Goal: Task Accomplishment & Management: Complete application form

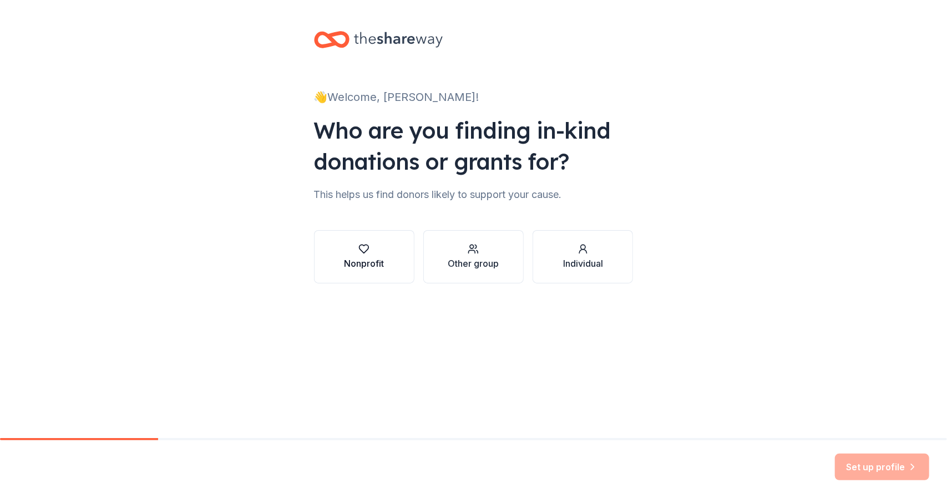
click at [359, 262] on div "Nonprofit" at bounding box center [364, 263] width 40 height 13
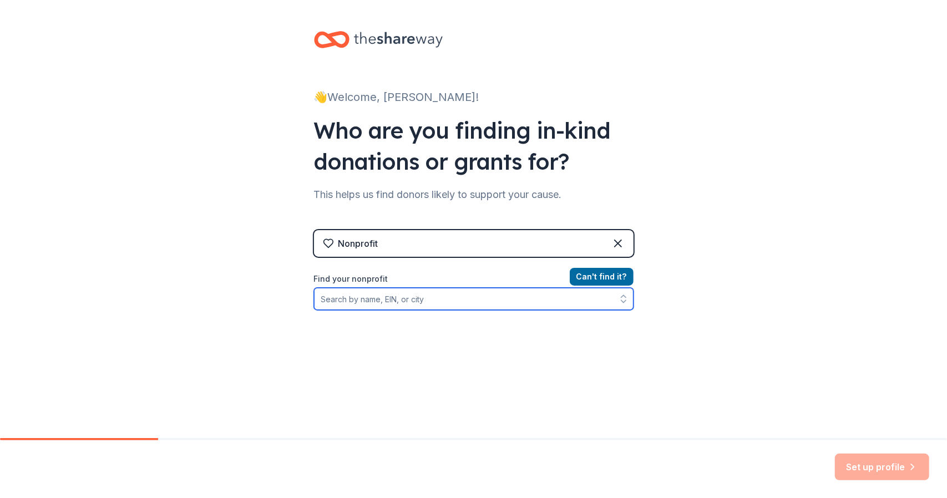
click at [438, 300] on input "Find your nonprofit" at bounding box center [473, 299] width 319 height 22
type input "American Hero Initiative"
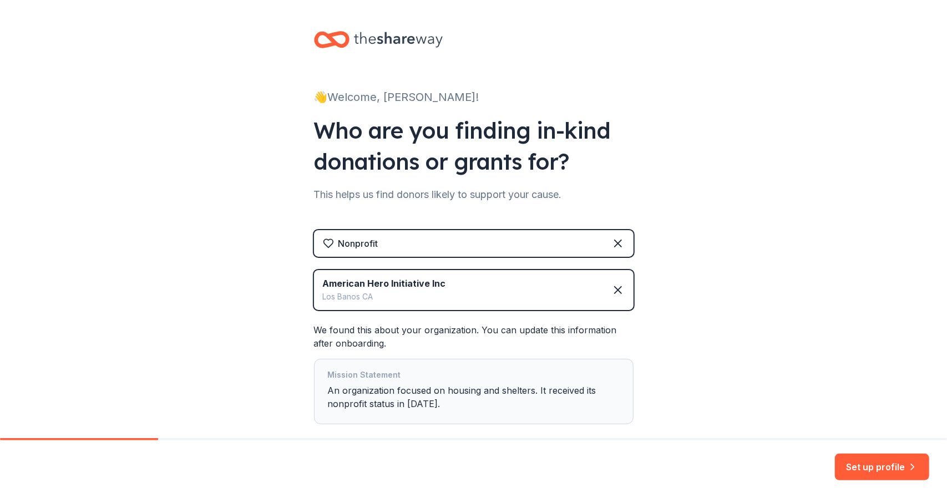
scroll to position [48, 0]
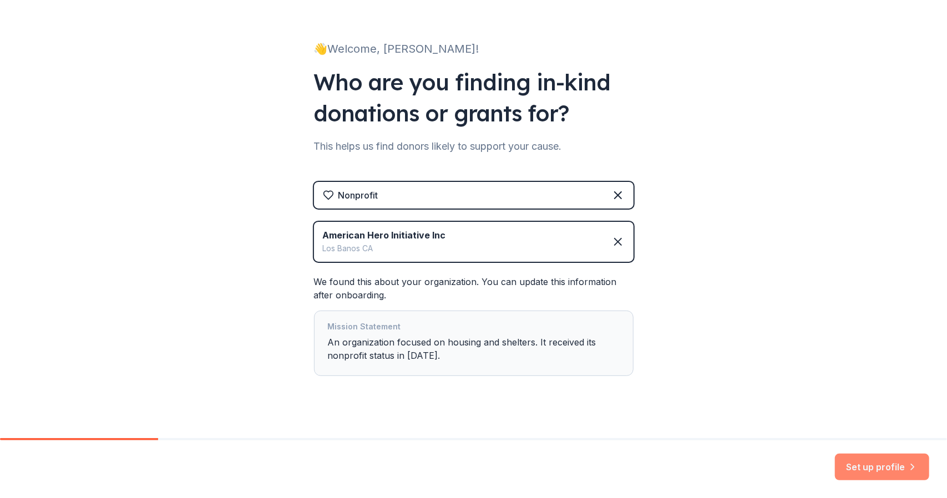
click at [872, 464] on button "Set up profile" at bounding box center [882, 467] width 94 height 27
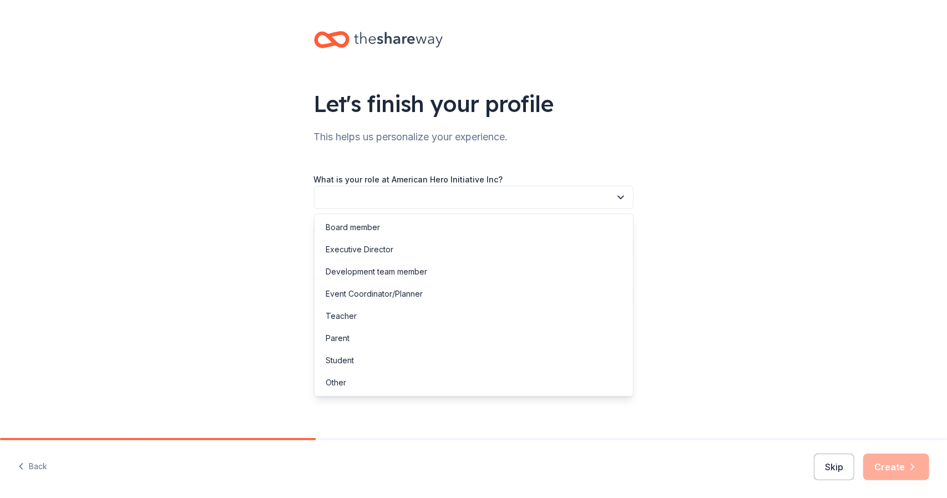
click at [559, 205] on button "button" at bounding box center [473, 197] width 319 height 23
click at [508, 239] on div "Executive Director" at bounding box center [474, 250] width 314 height 22
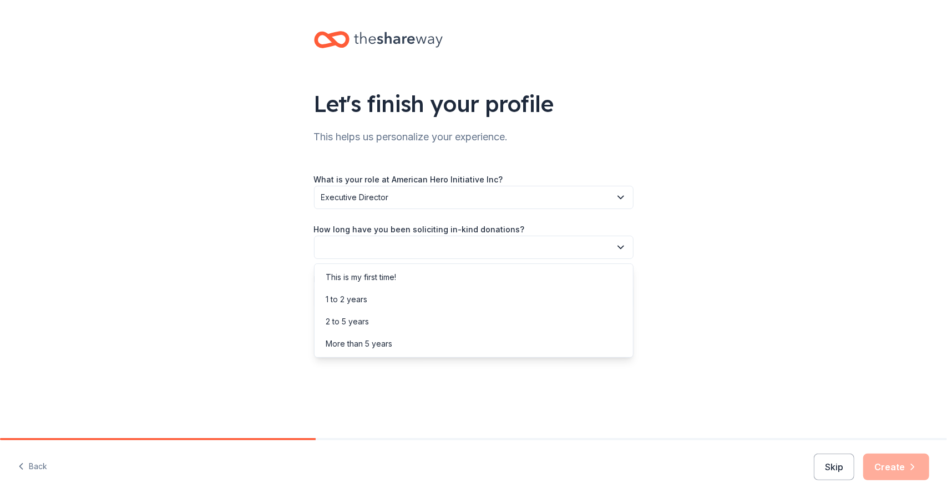
click at [513, 248] on button "button" at bounding box center [473, 247] width 319 height 23
click at [511, 278] on div "This is my first time!" at bounding box center [474, 277] width 314 height 22
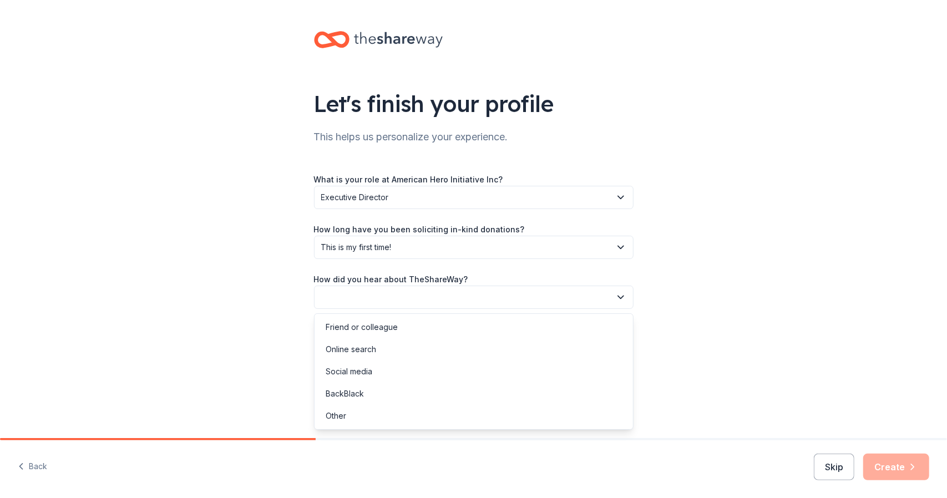
click at [511, 300] on button "button" at bounding box center [473, 297] width 319 height 23
click at [507, 339] on div "Online search" at bounding box center [474, 349] width 314 height 22
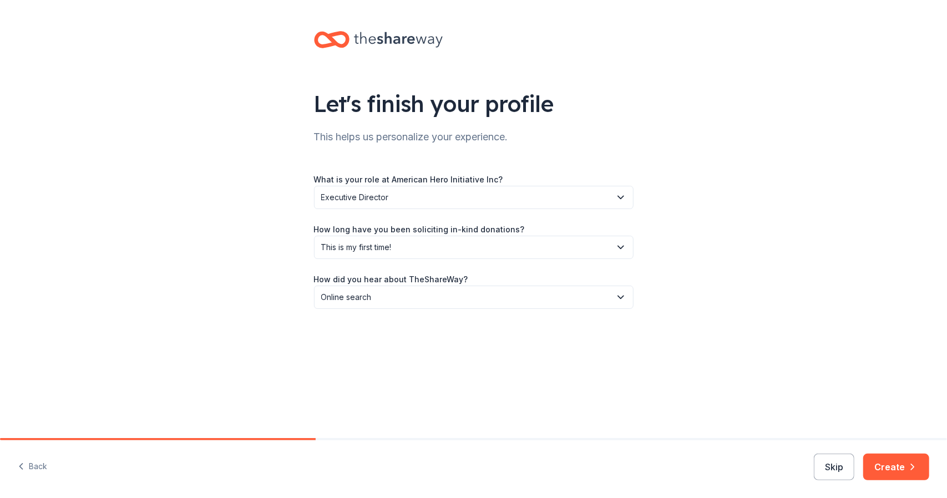
click at [508, 305] on button "Online search" at bounding box center [473, 297] width 319 height 23
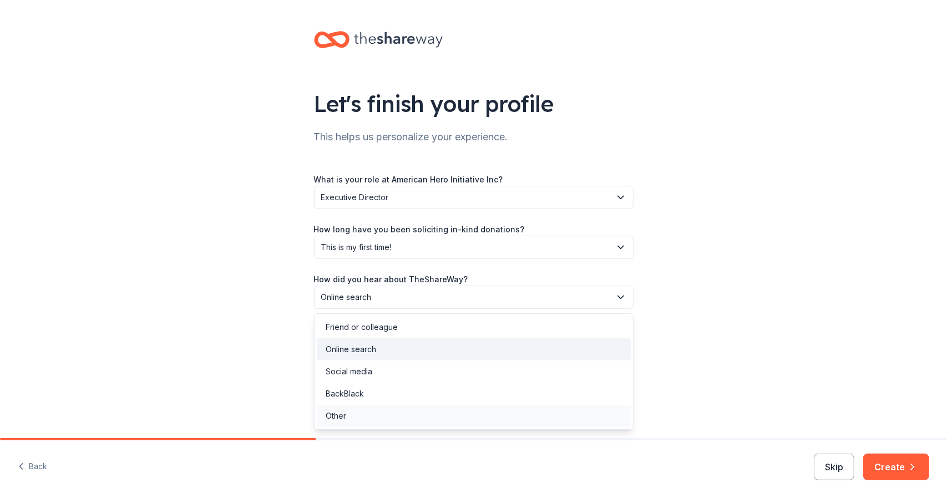
click at [474, 415] on div "Other" at bounding box center [474, 416] width 314 height 22
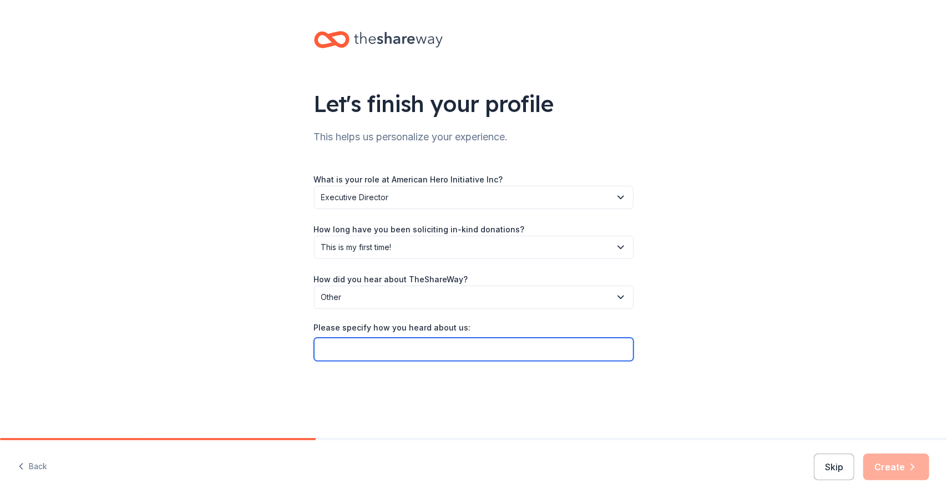
click at [466, 360] on input "Please specify how you heard about us:" at bounding box center [473, 349] width 319 height 23
type input "Laura Gheller Site"
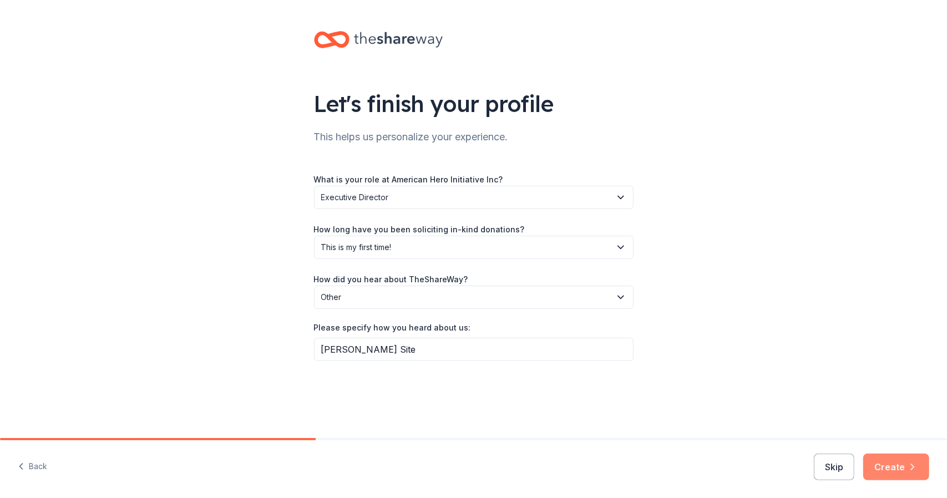
click at [893, 472] on button "Create" at bounding box center [896, 467] width 66 height 27
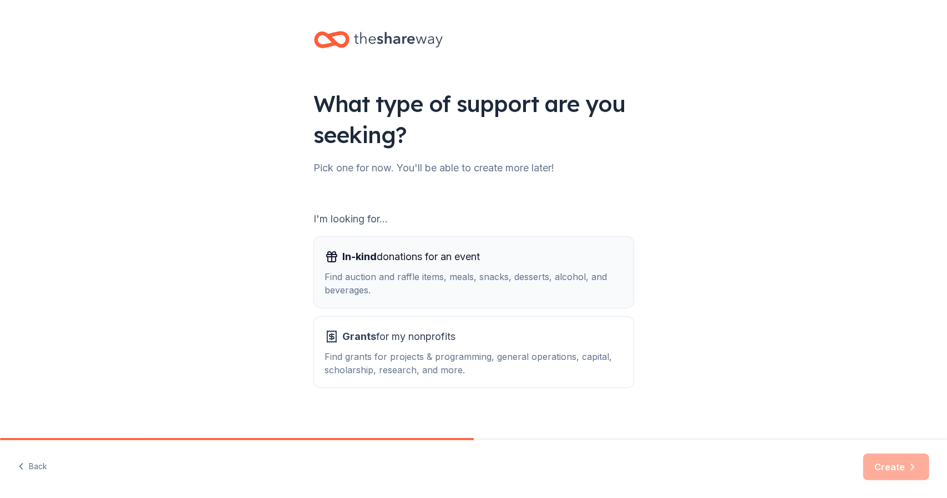
click at [524, 301] on button "In-kind donations for an event Find auction and raffle items, meals, snacks, de…" at bounding box center [473, 272] width 319 height 71
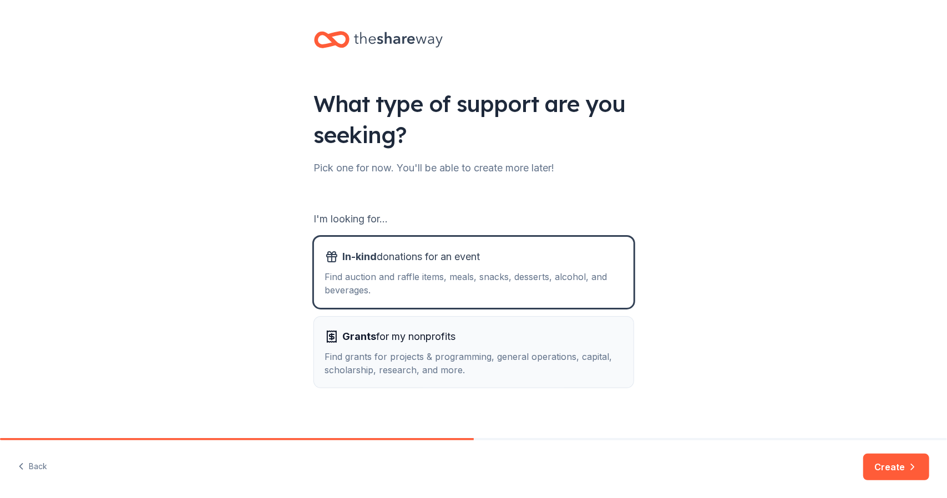
click at [521, 336] on div "Grants for my nonprofits" at bounding box center [473, 337] width 297 height 18
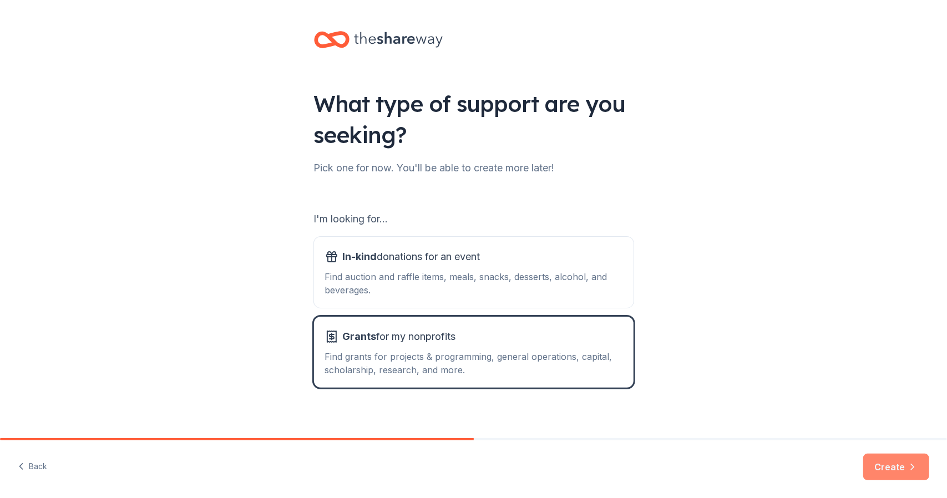
click at [874, 468] on button "Create" at bounding box center [896, 467] width 66 height 27
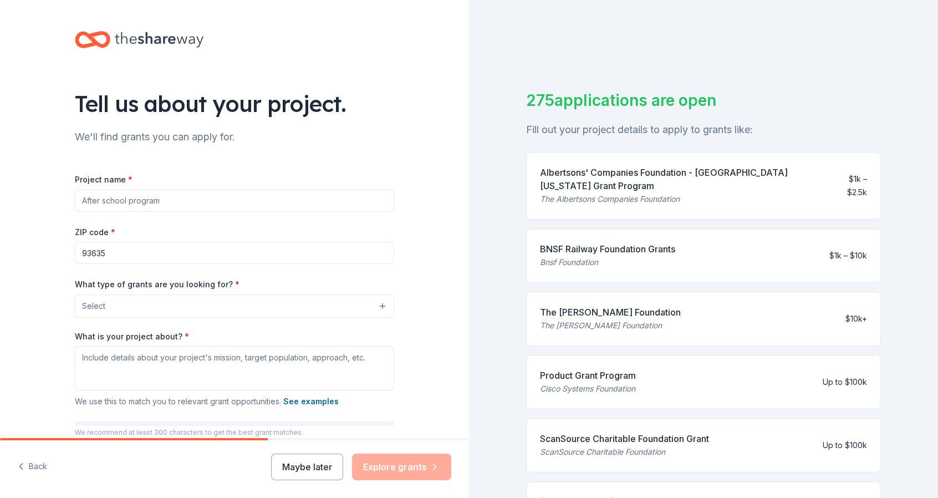
click at [354, 205] on input "Project name *" at bounding box center [234, 201] width 319 height 22
type input "American Hero Initiative Disable Veteran Home and Auto Repair Foundation"
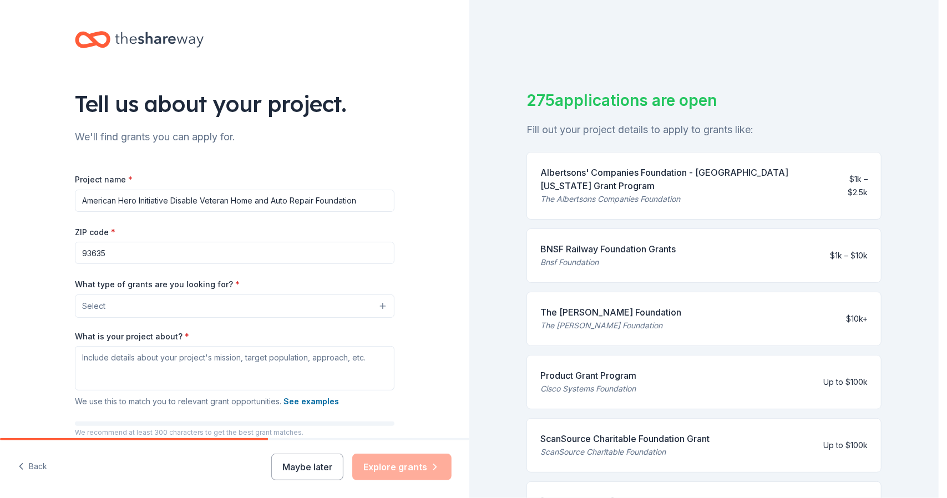
click at [297, 308] on button "Select" at bounding box center [234, 306] width 319 height 23
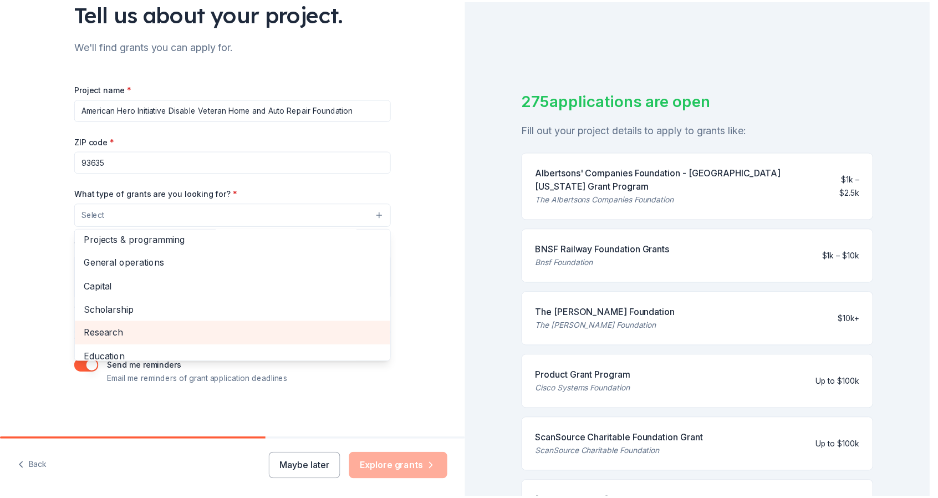
scroll to position [4, 0]
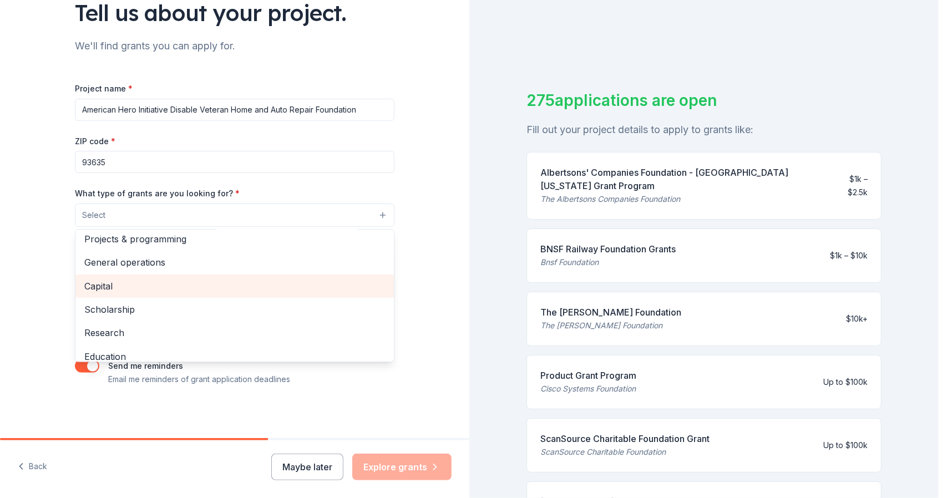
click at [258, 292] on div "Capital" at bounding box center [234, 286] width 318 height 23
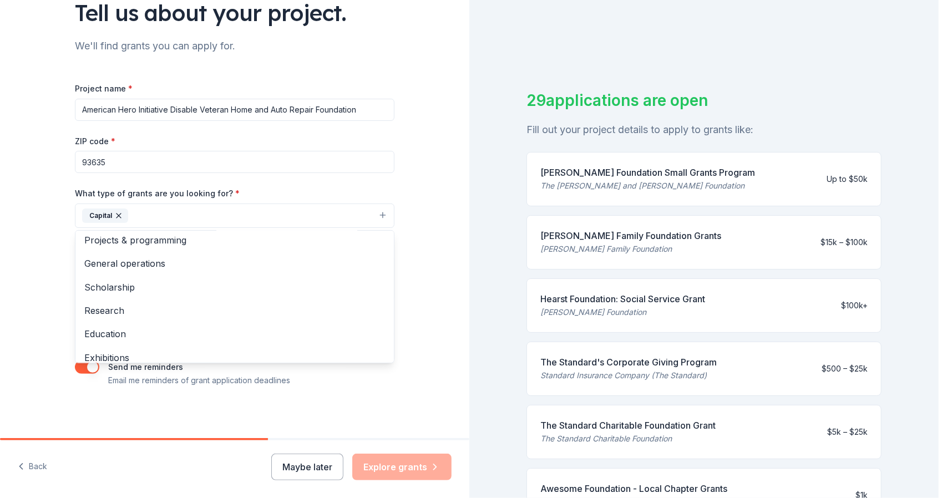
click at [10, 263] on div "Tell us about your project. We'll find grants you can apply for. Project name *…" at bounding box center [234, 174] width 469 height 531
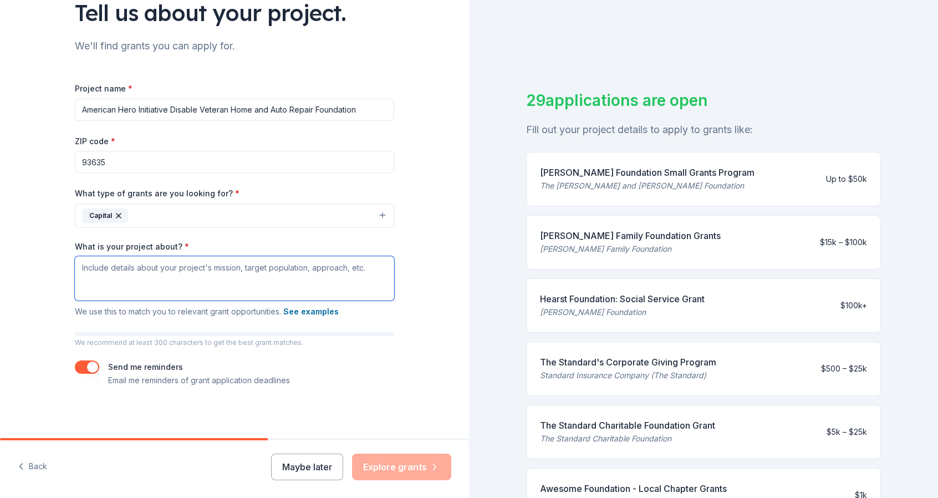
click at [174, 266] on textarea "What is your project about? *" at bounding box center [234, 278] width 319 height 44
paste textarea "Monetary donations and sponsorships would strengthen the American Hero Initiati…"
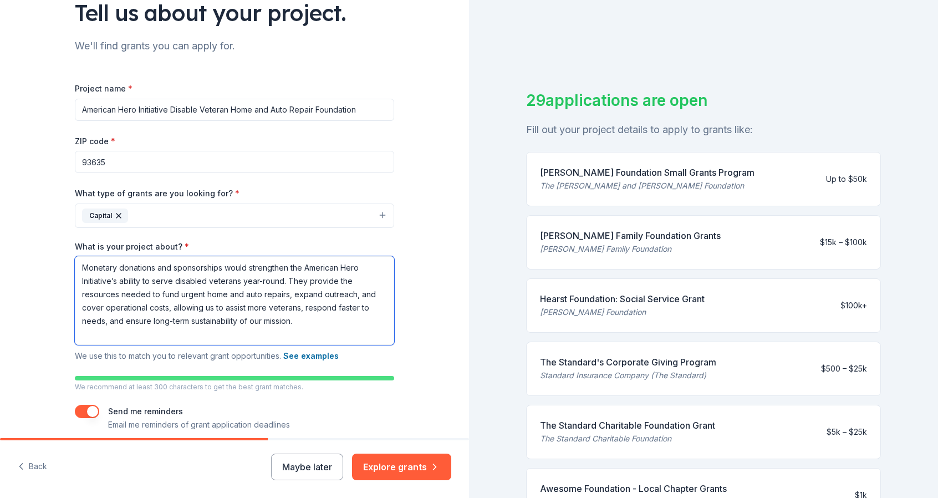
scroll to position [136, 0]
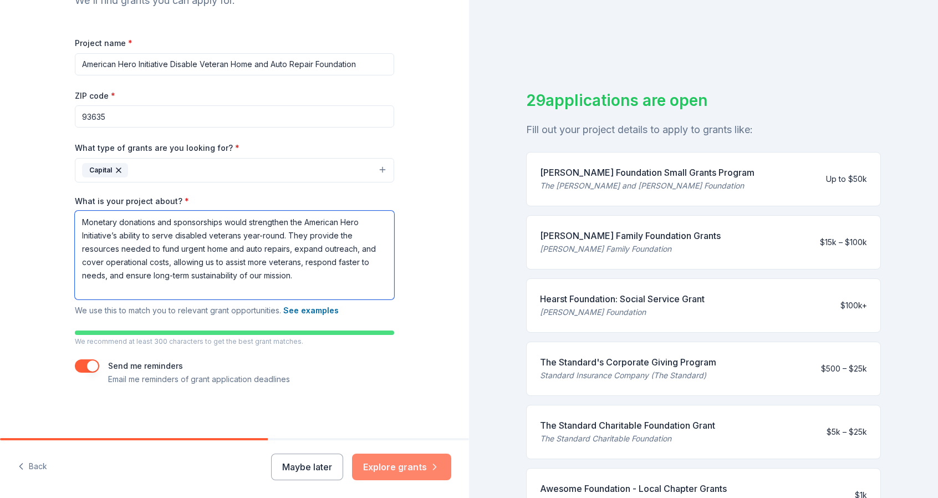
type textarea "Monetary donations and sponsorships would strengthen the American Hero Initiati…"
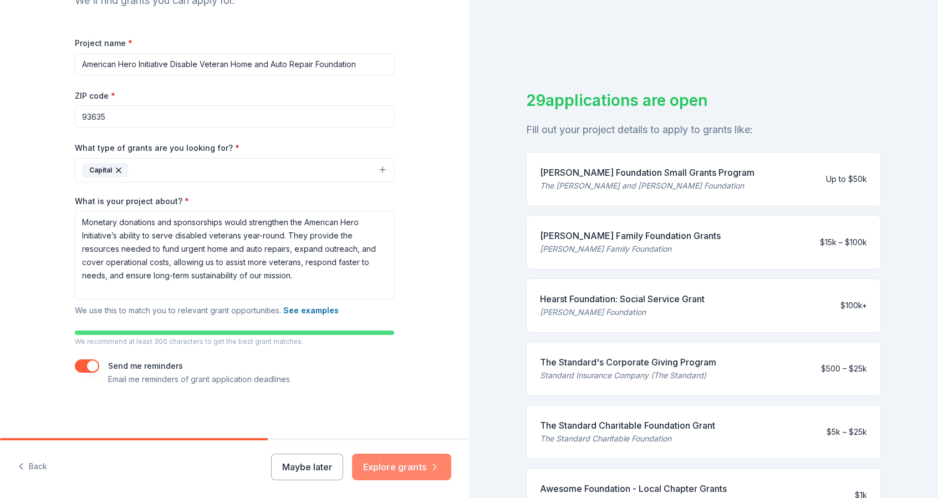
click at [401, 461] on button "Explore grants" at bounding box center [401, 467] width 99 height 27
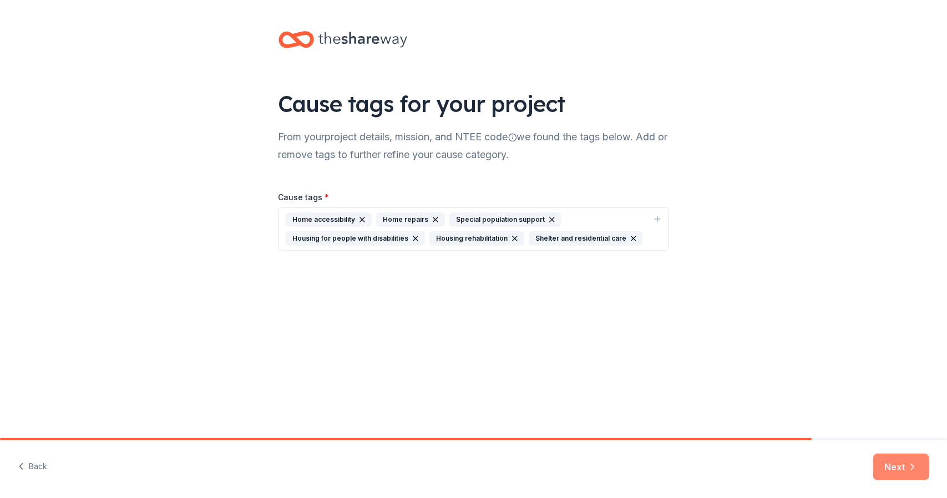
click at [887, 470] on button "Next" at bounding box center [901, 467] width 56 height 27
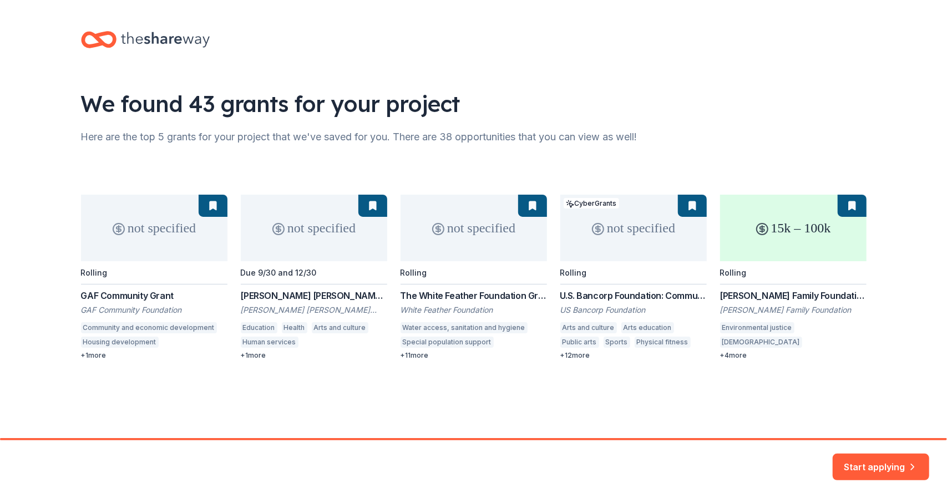
click at [887, 470] on button "Start applying" at bounding box center [881, 460] width 97 height 27
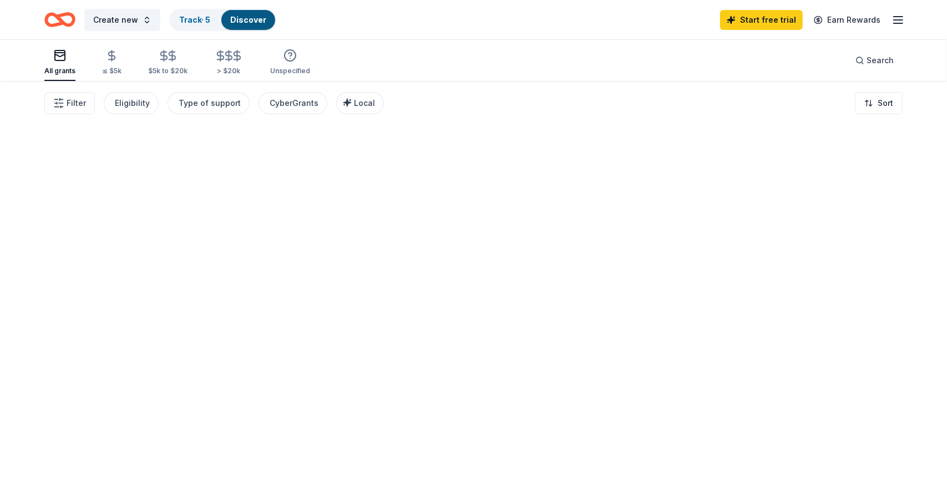
click at [868, 468] on div at bounding box center [473, 289] width 947 height 417
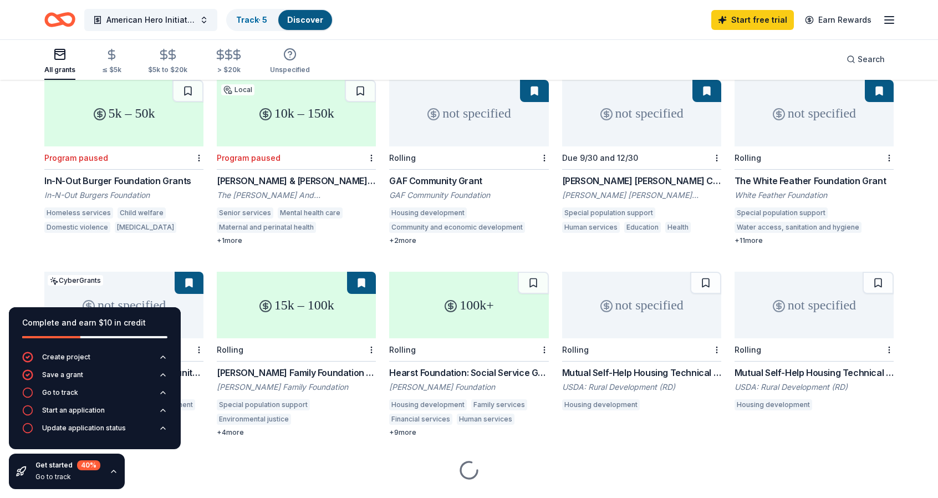
scroll to position [118, 0]
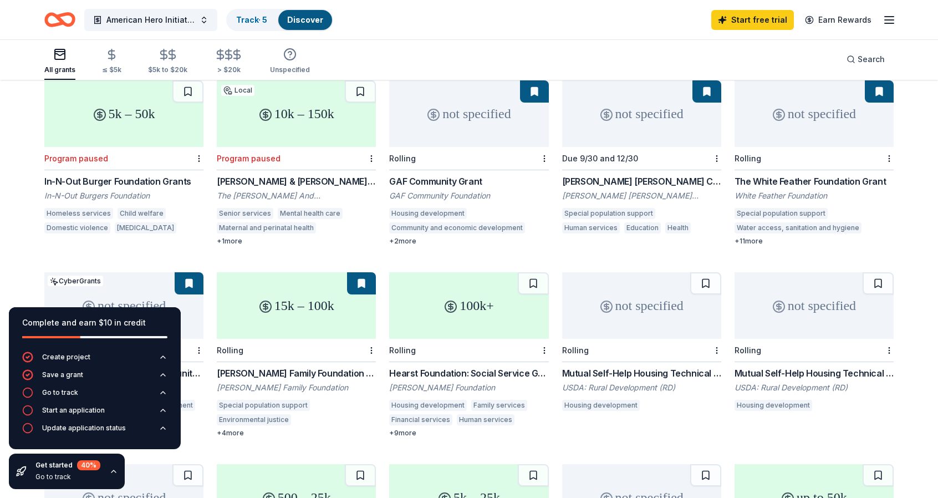
click at [456, 175] on div "GAF Community Grant" at bounding box center [468, 181] width 159 height 13
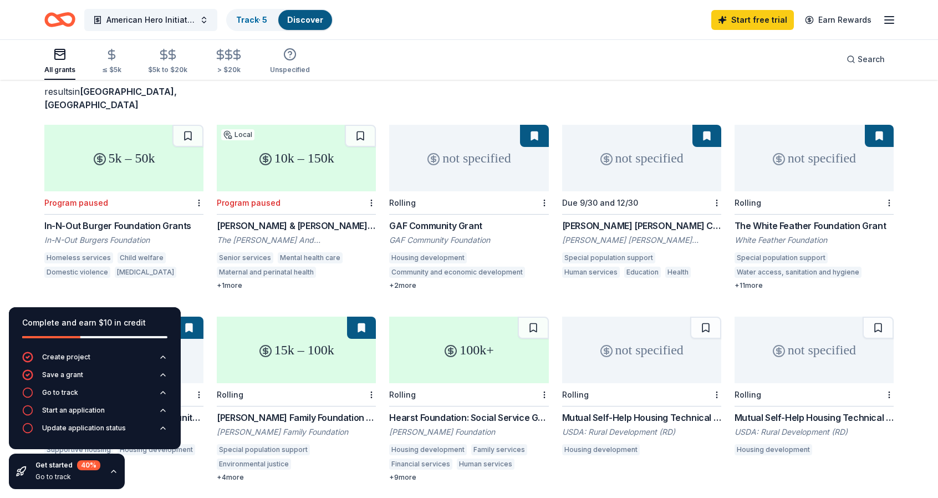
scroll to position [74, 0]
click at [613, 195] on div "Due 9/30 and 12/30" at bounding box center [641, 202] width 159 height 23
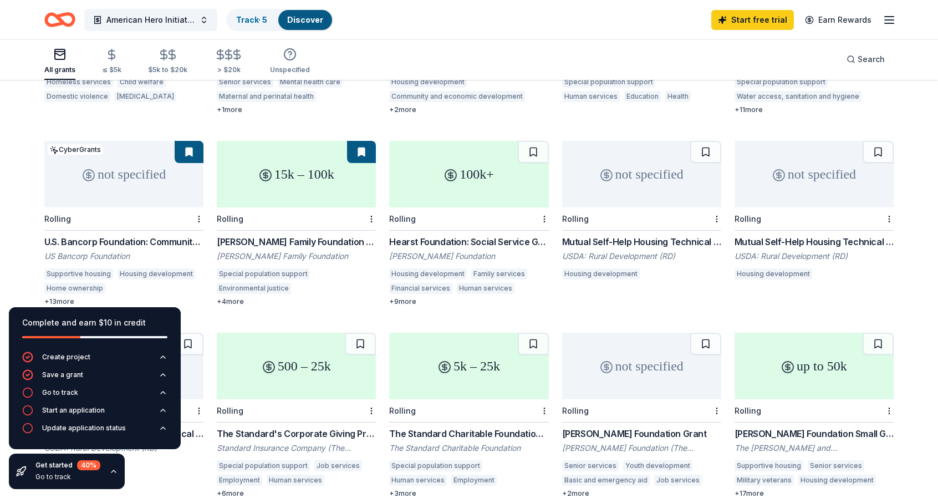
scroll to position [251, 0]
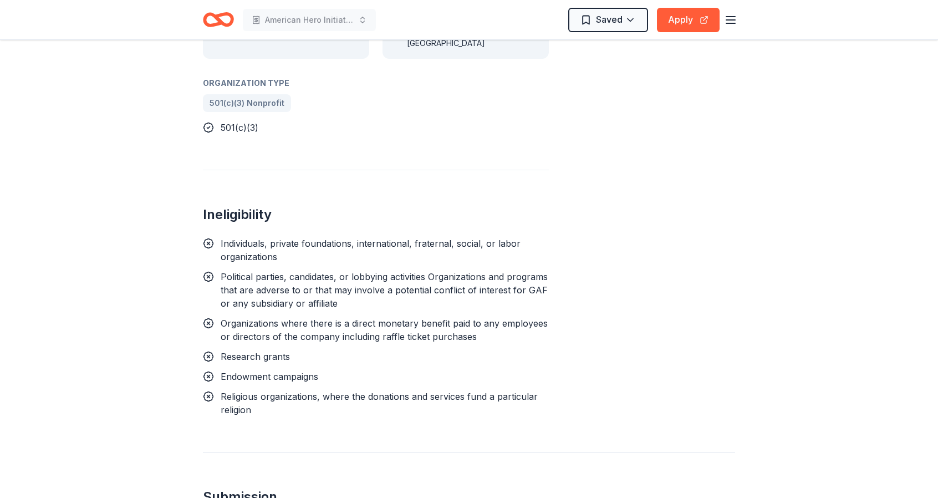
scroll to position [546, 0]
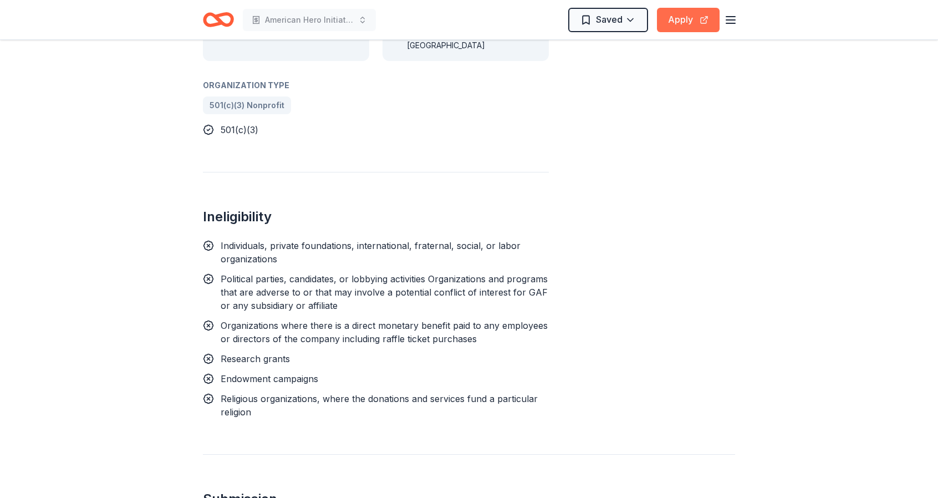
click at [681, 19] on button "Apply" at bounding box center [688, 20] width 63 height 24
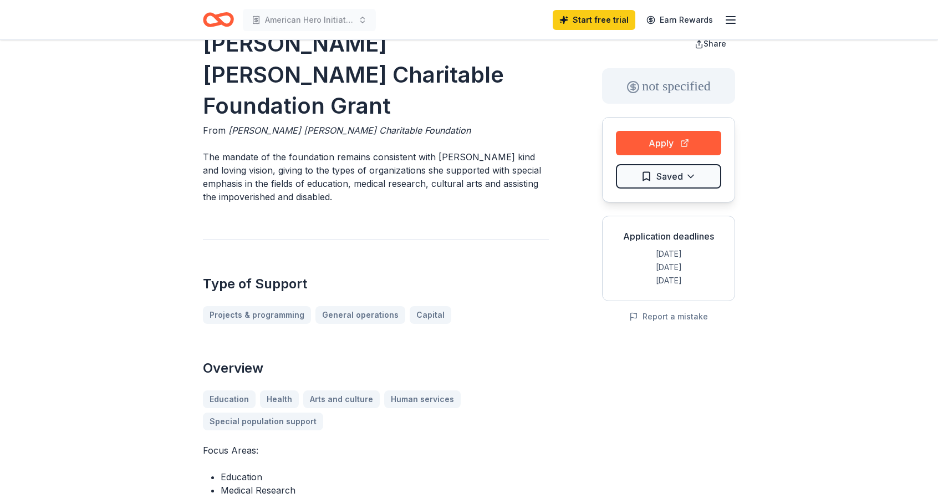
scroll to position [33, 0]
click at [627, 136] on button "Apply" at bounding box center [668, 143] width 105 height 24
